Goal: Task Accomplishment & Management: Manage account settings

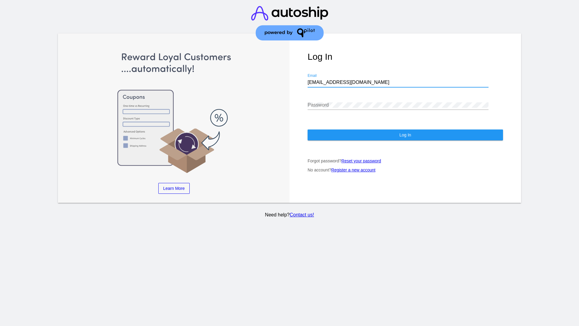
type input "jr@patternsinthecloud.com"
click at [405, 135] on span "Log In" at bounding box center [405, 134] width 12 height 5
